Goal: Task Accomplishment & Management: Manage account settings

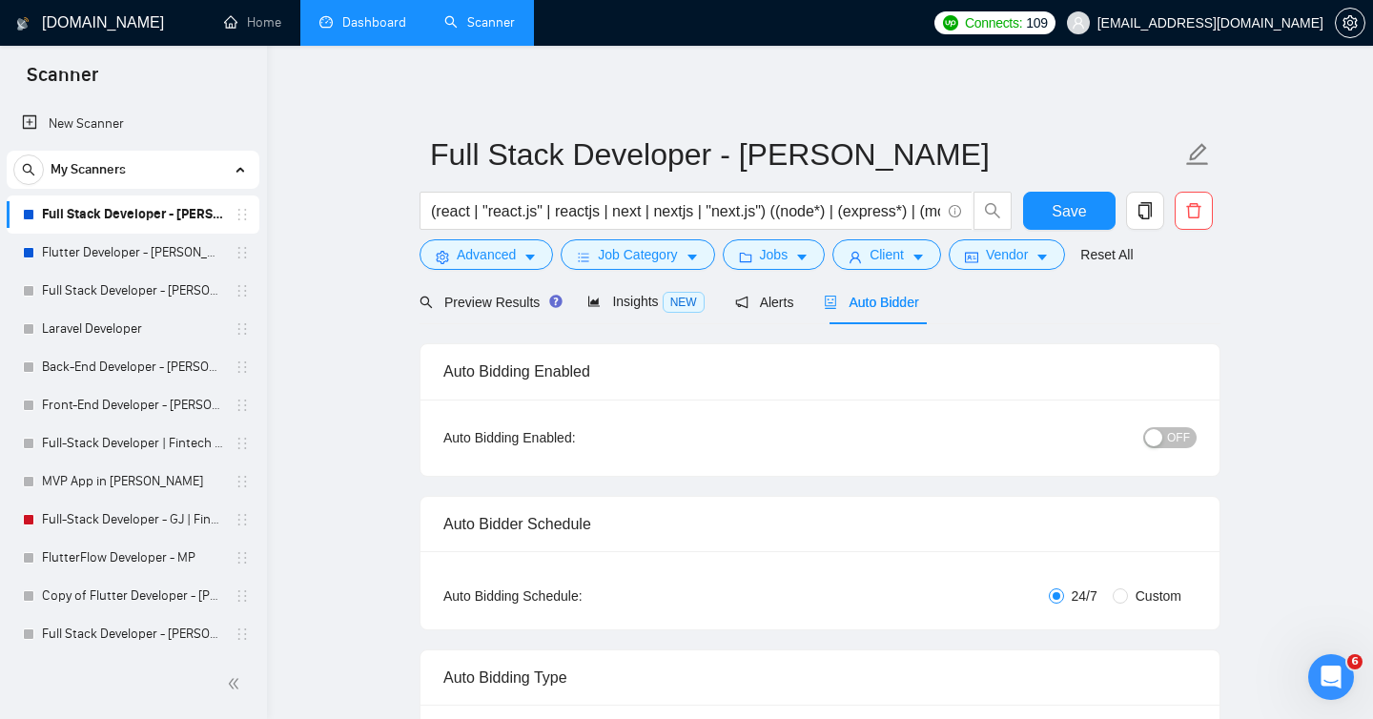
click at [352, 21] on link "Dashboard" at bounding box center [363, 22] width 87 height 16
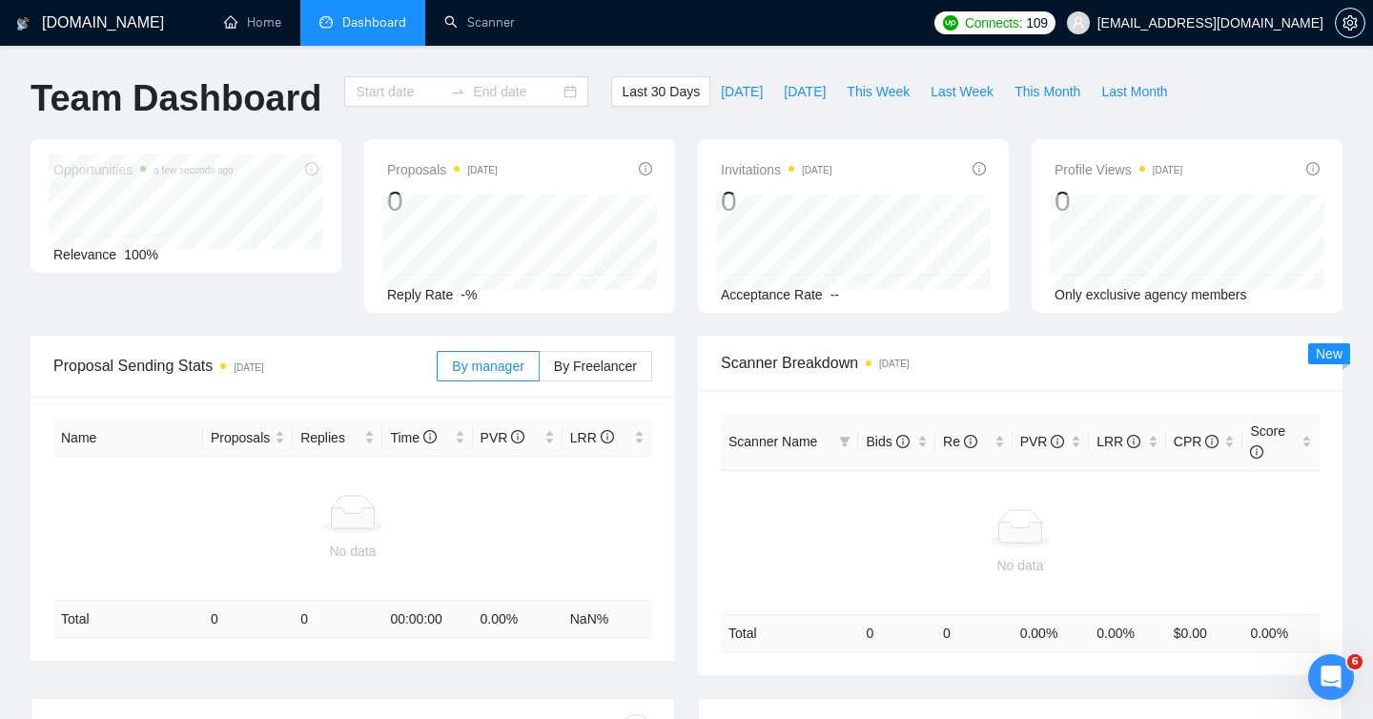
type input "[DATE]"
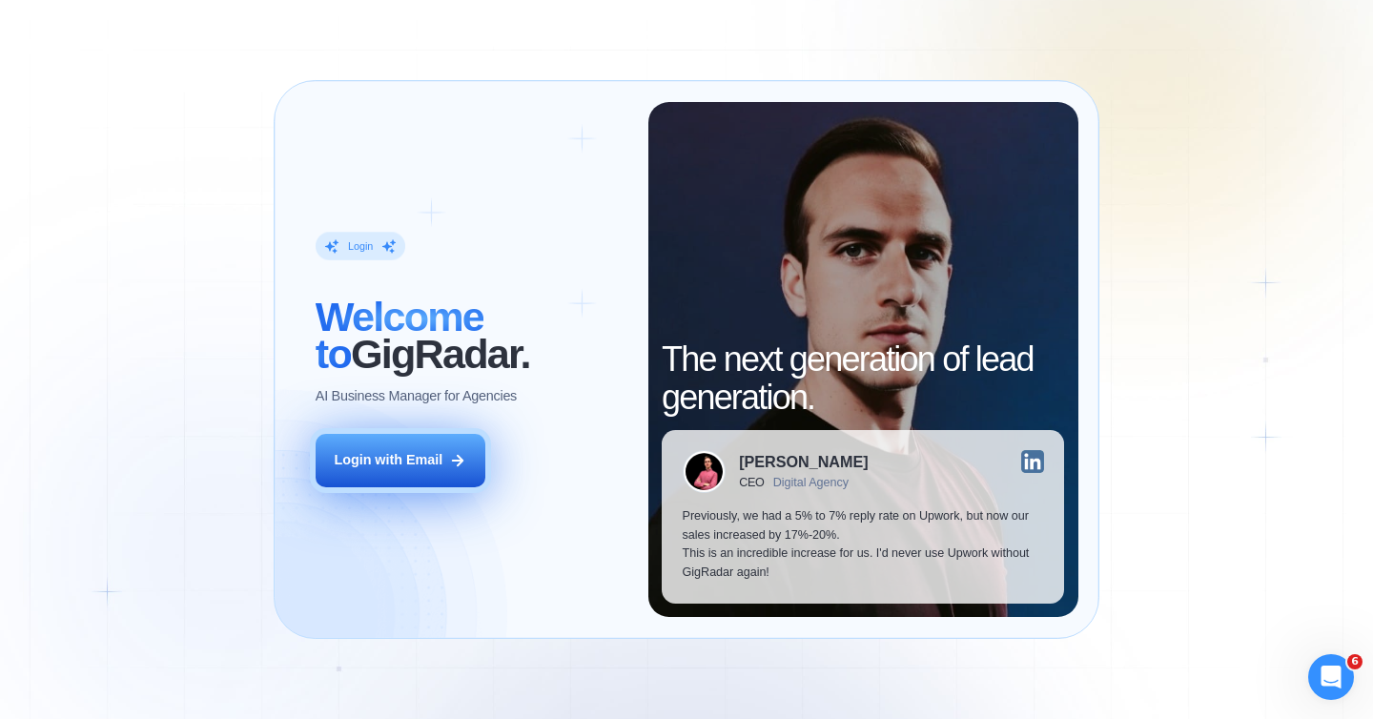
click at [381, 475] on button "Login with Email" at bounding box center [401, 460] width 170 height 53
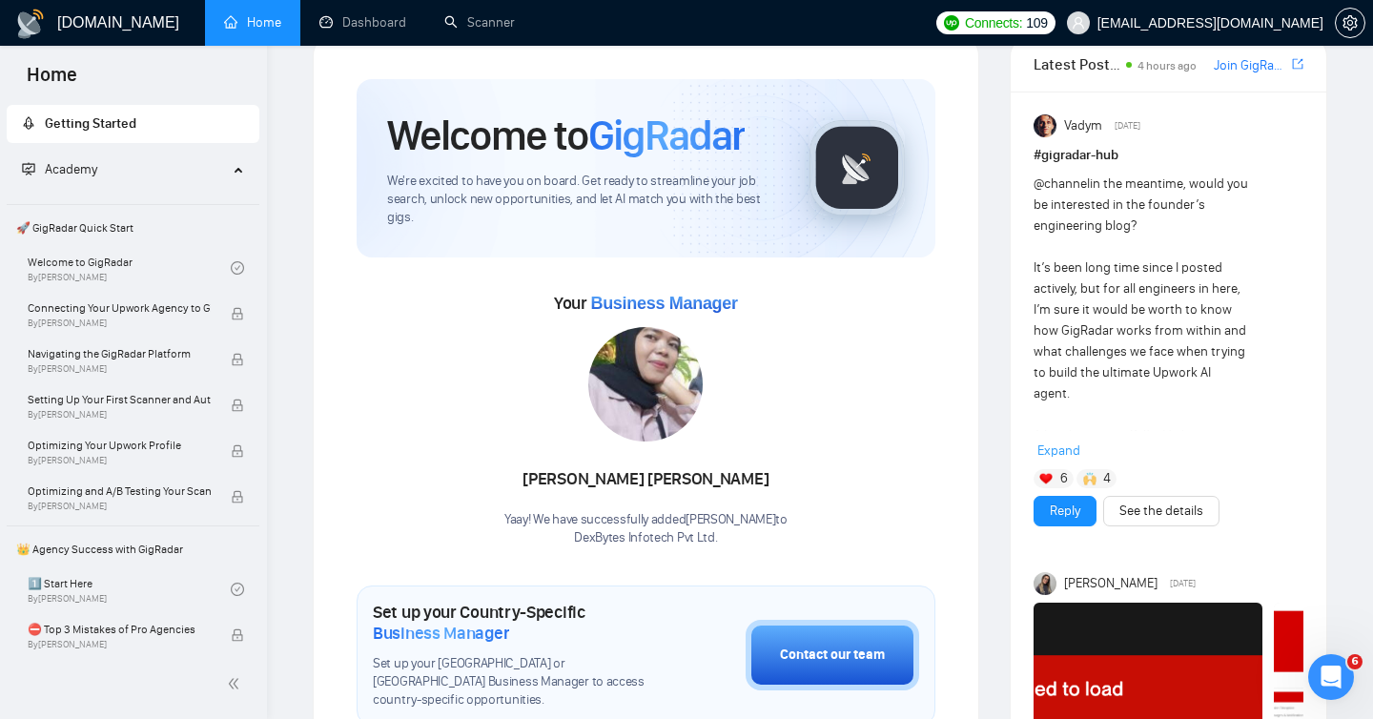
scroll to position [18, 0]
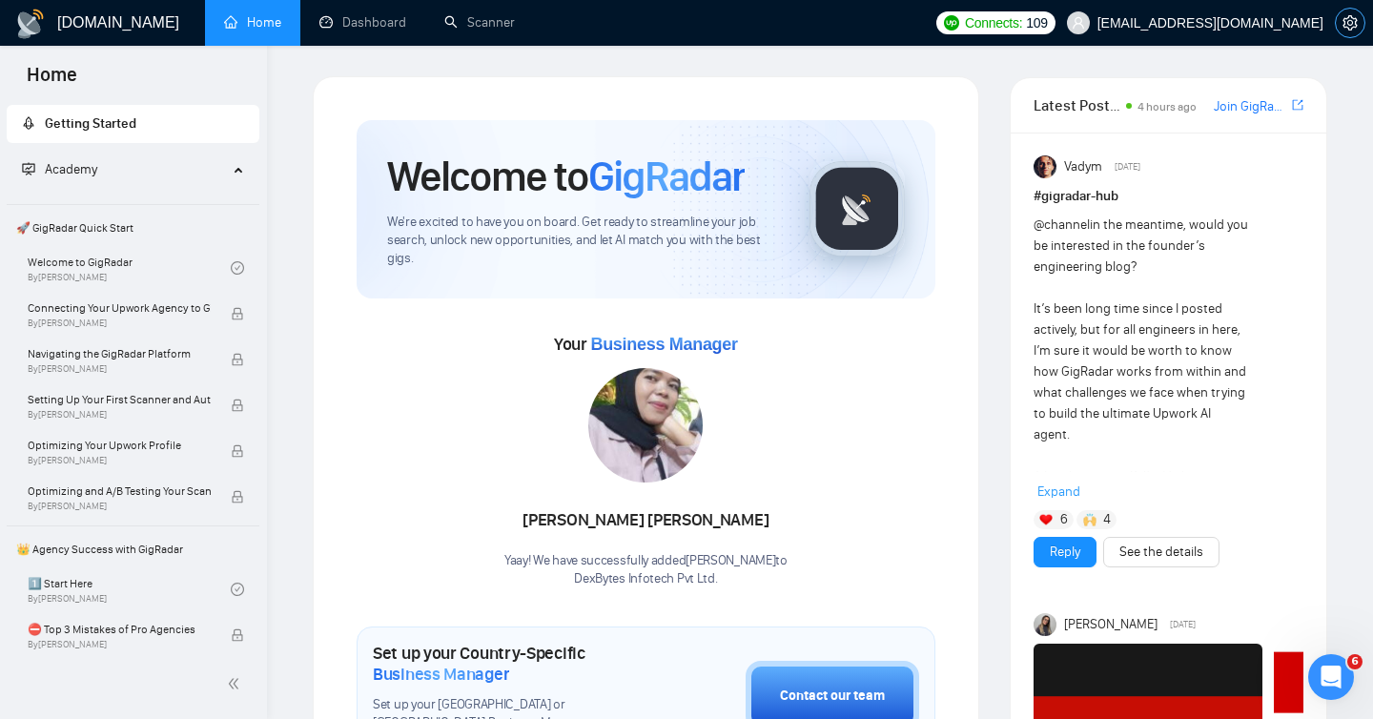
click at [1350, 25] on icon "setting" at bounding box center [1350, 22] width 14 height 15
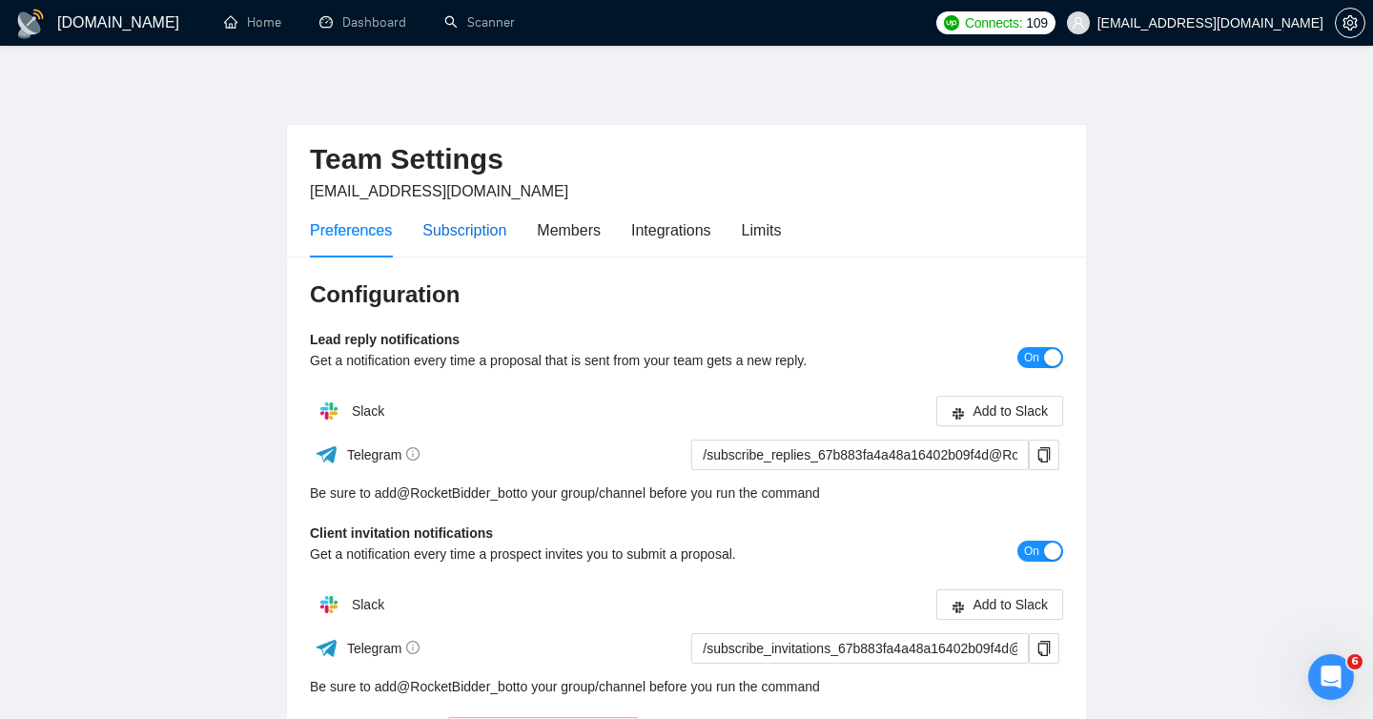
click at [474, 224] on div "Subscription" at bounding box center [465, 230] width 84 height 24
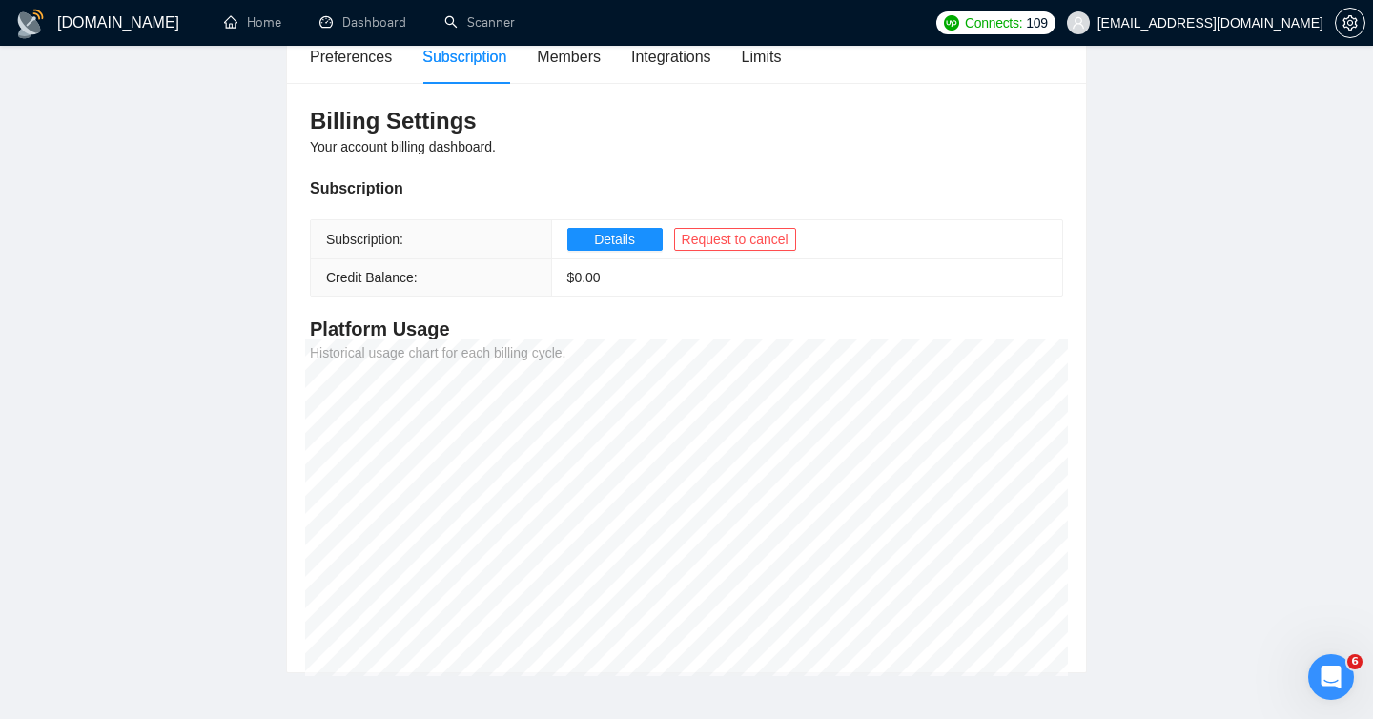
scroll to position [170, 0]
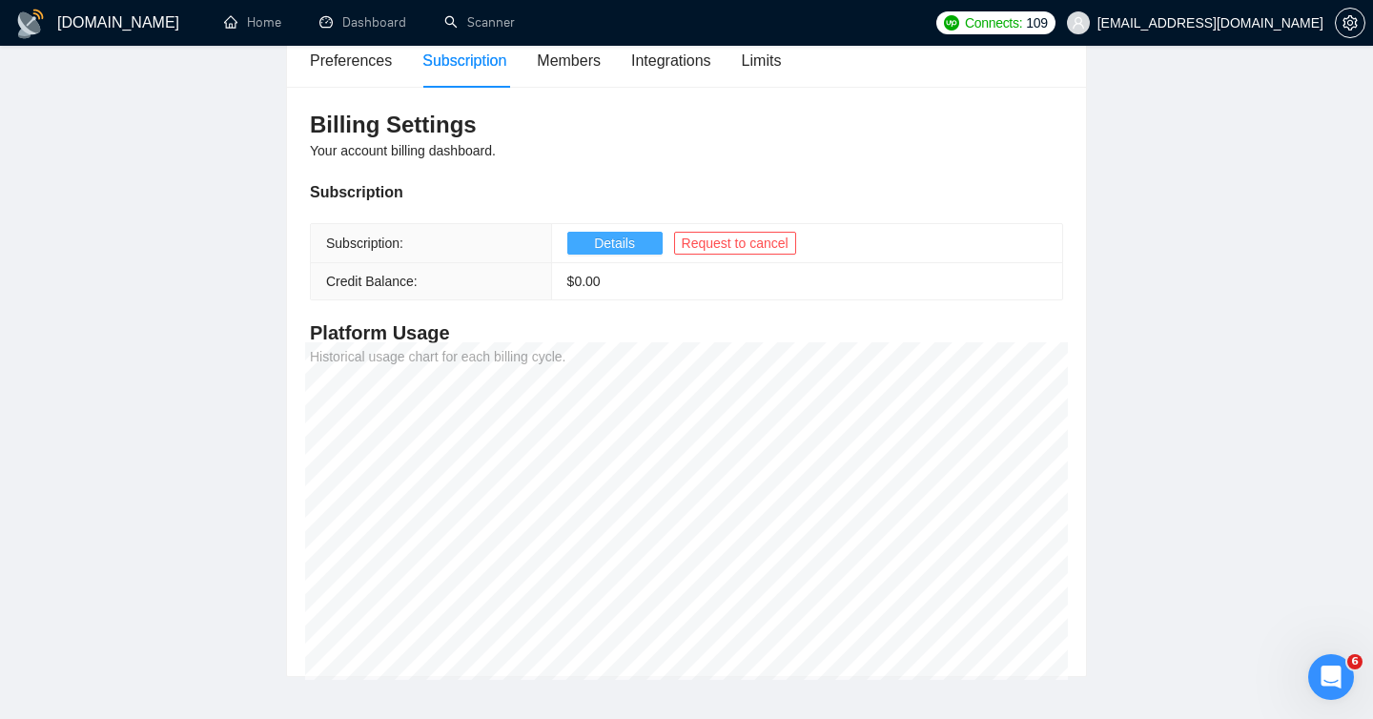
click at [628, 242] on span "Details" at bounding box center [614, 243] width 41 height 21
